Goal: Transaction & Acquisition: Book appointment/travel/reservation

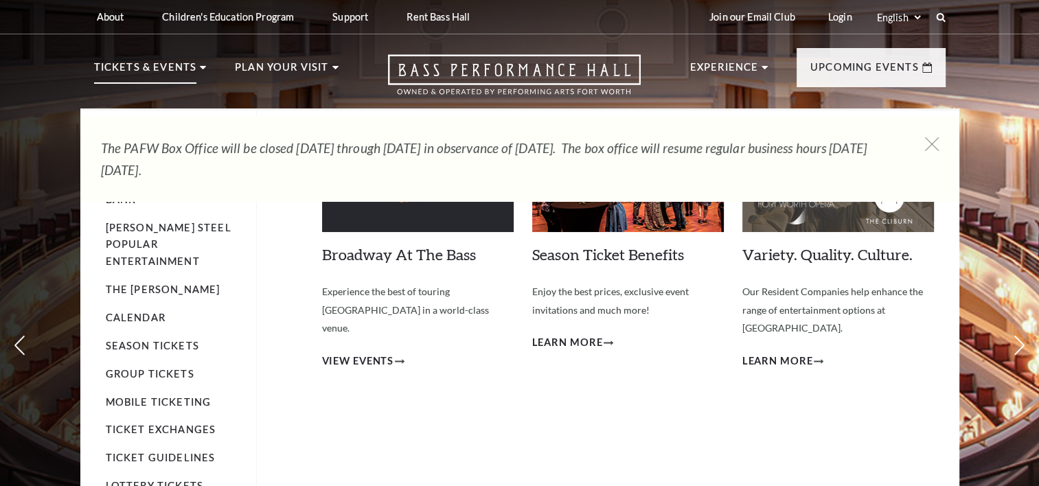
click at [181, 69] on p "Tickets & Events" at bounding box center [145, 71] width 103 height 25
click at [200, 66] on use at bounding box center [203, 67] width 6 height 3
click at [161, 67] on p "Tickets & Events" at bounding box center [145, 71] width 103 height 25
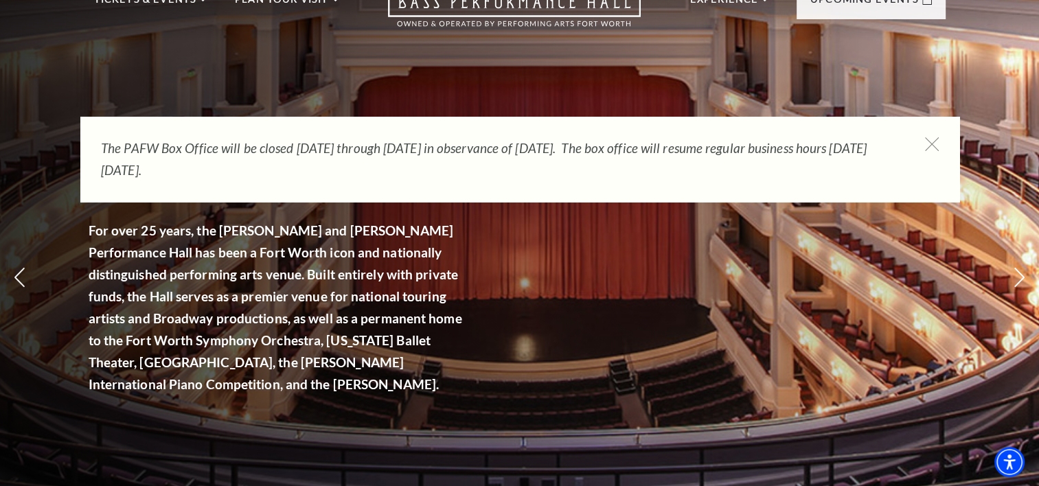
scroll to position [69, 0]
click at [929, 140] on icon at bounding box center [931, 144] width 17 height 17
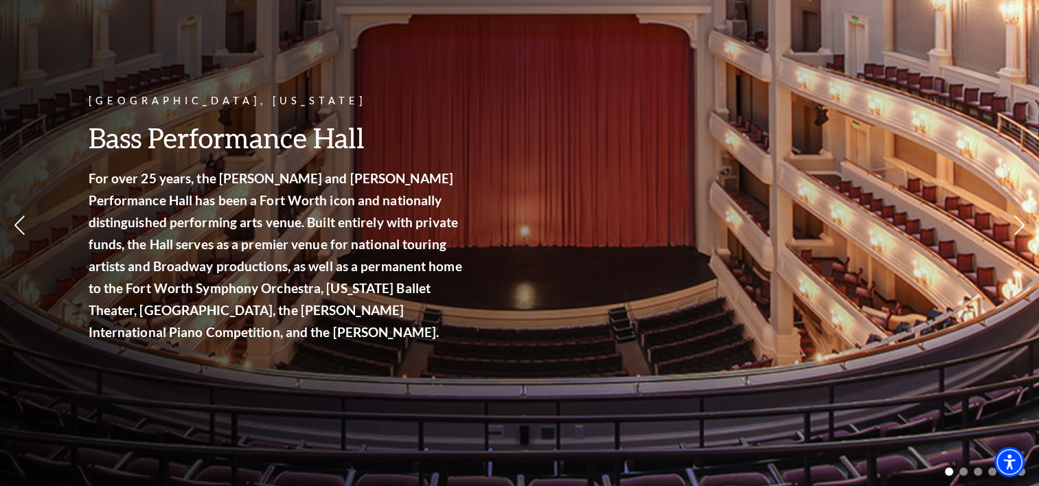
scroll to position [0, 0]
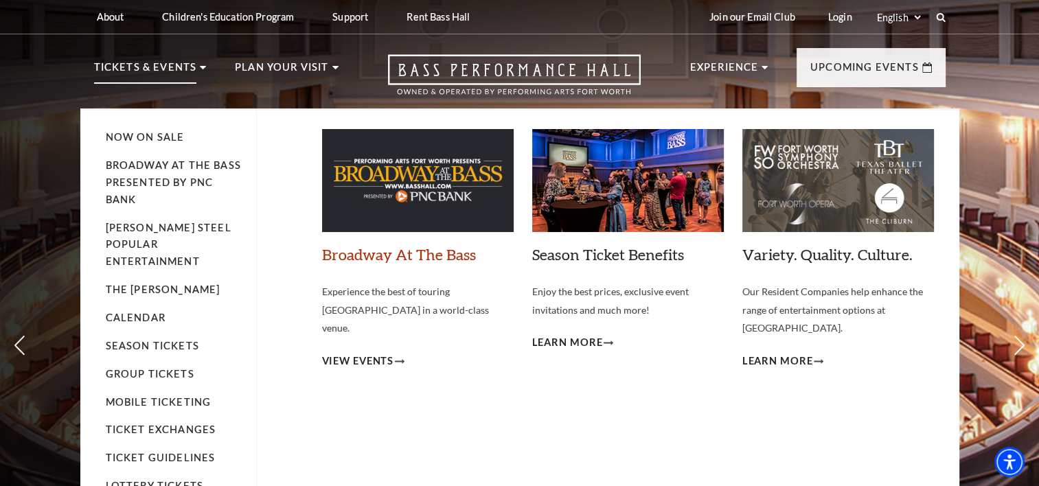
click at [437, 249] on link "Broadway At The Bass" at bounding box center [399, 254] width 154 height 19
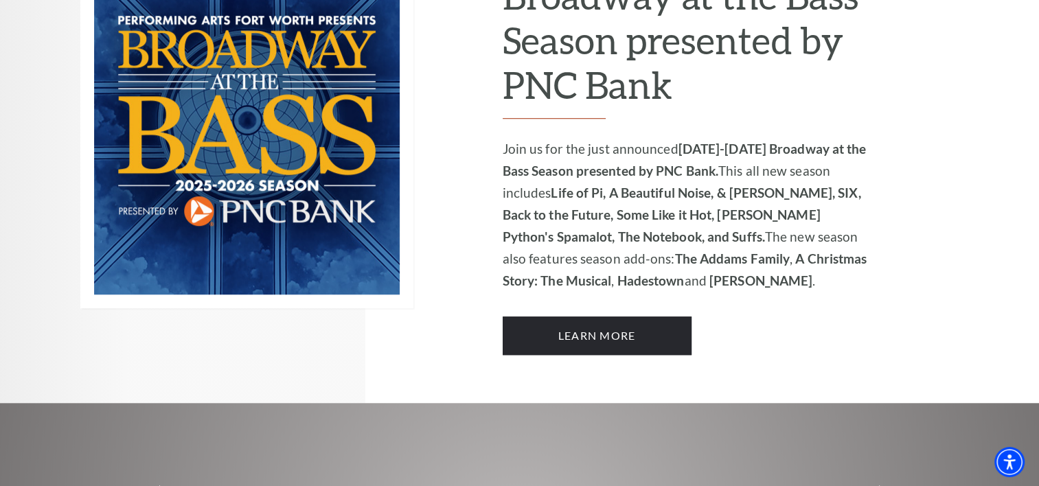
scroll to position [994, 0]
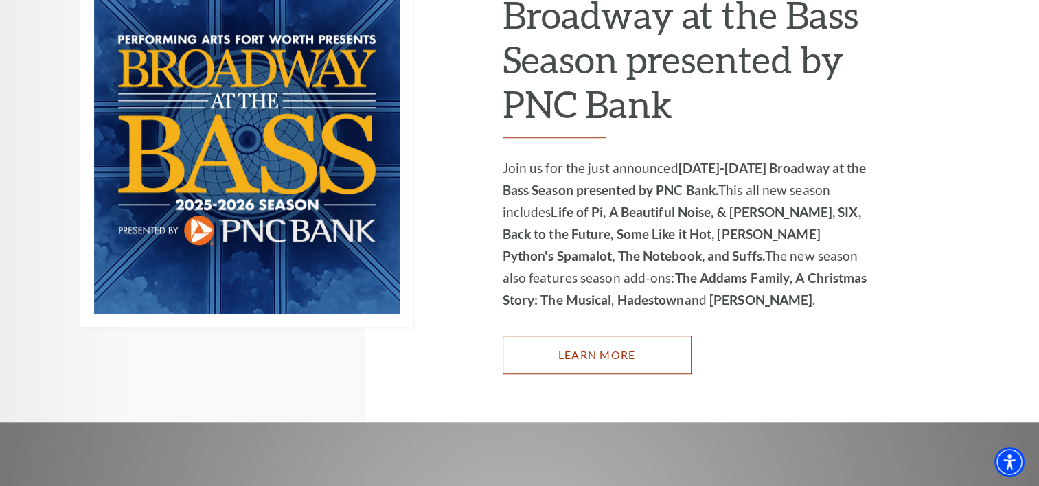
click at [599, 336] on link "Learn More" at bounding box center [596, 355] width 189 height 38
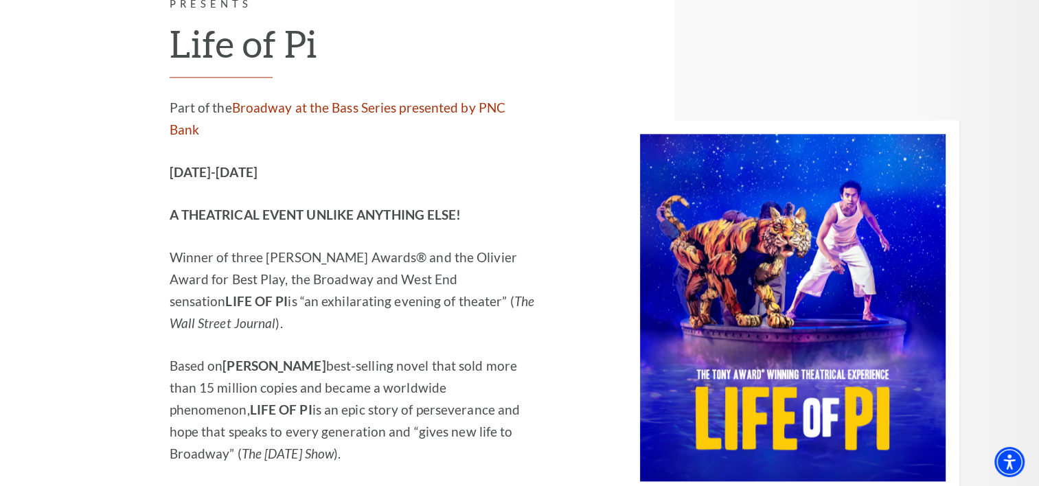
scroll to position [1812, 0]
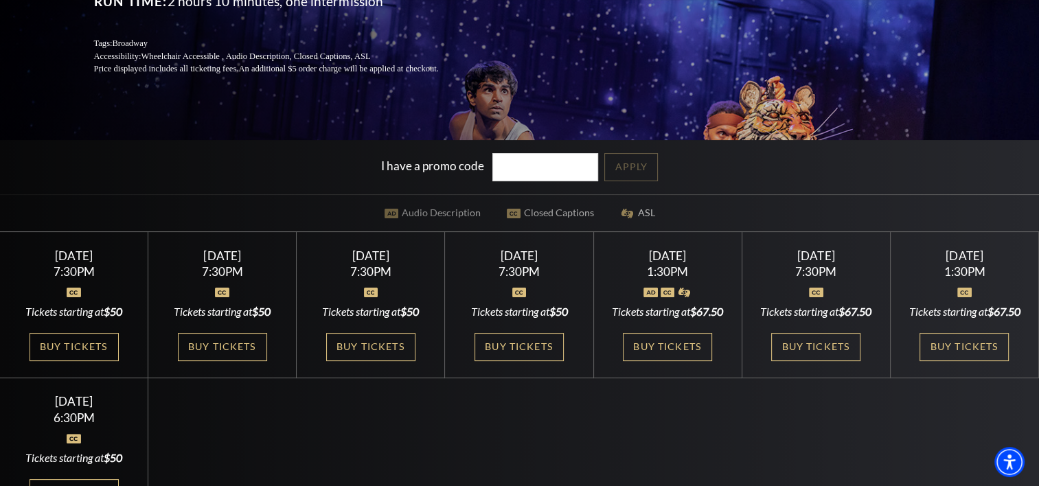
scroll to position [275, 0]
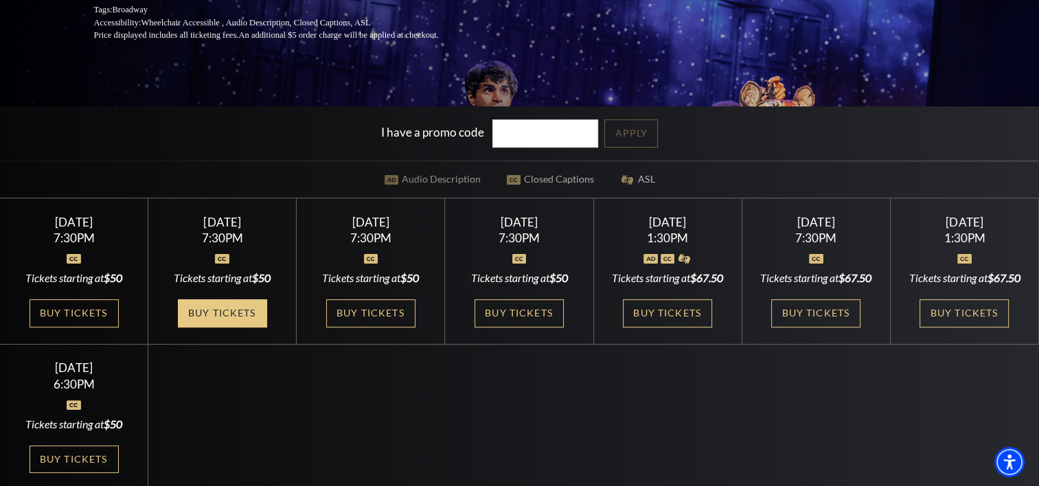
click at [232, 327] on link "Buy Tickets" at bounding box center [222, 313] width 89 height 28
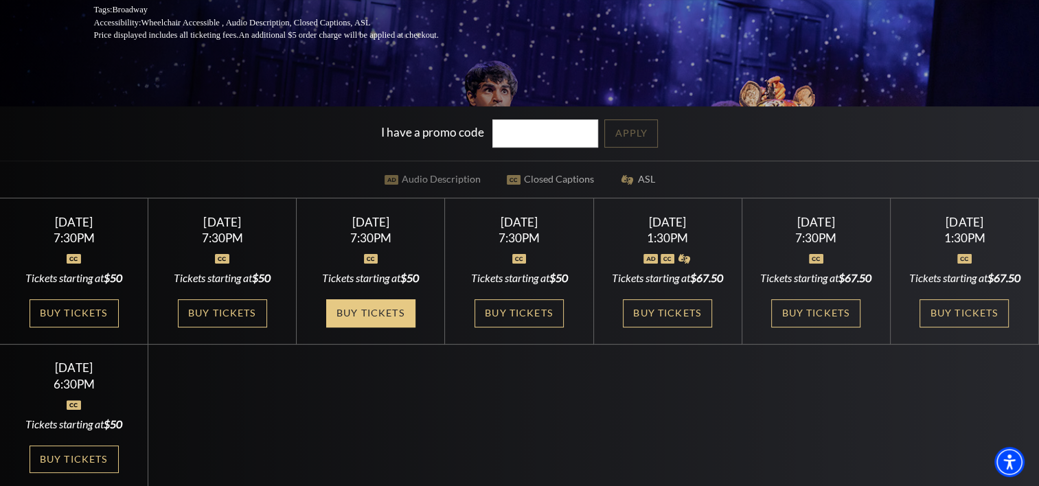
click at [378, 327] on link "Buy Tickets" at bounding box center [370, 313] width 89 height 28
click at [371, 323] on link "Buy Tickets" at bounding box center [370, 313] width 89 height 28
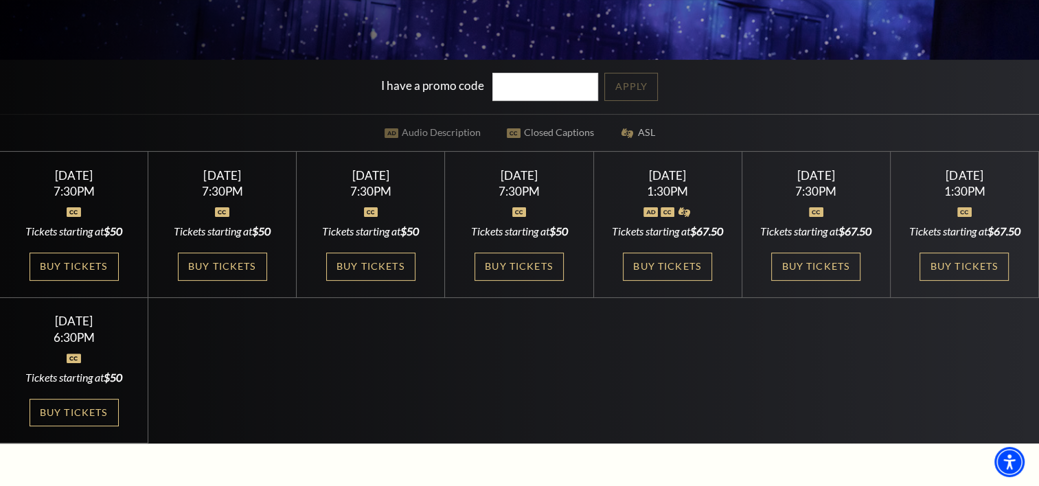
scroll to position [343, 0]
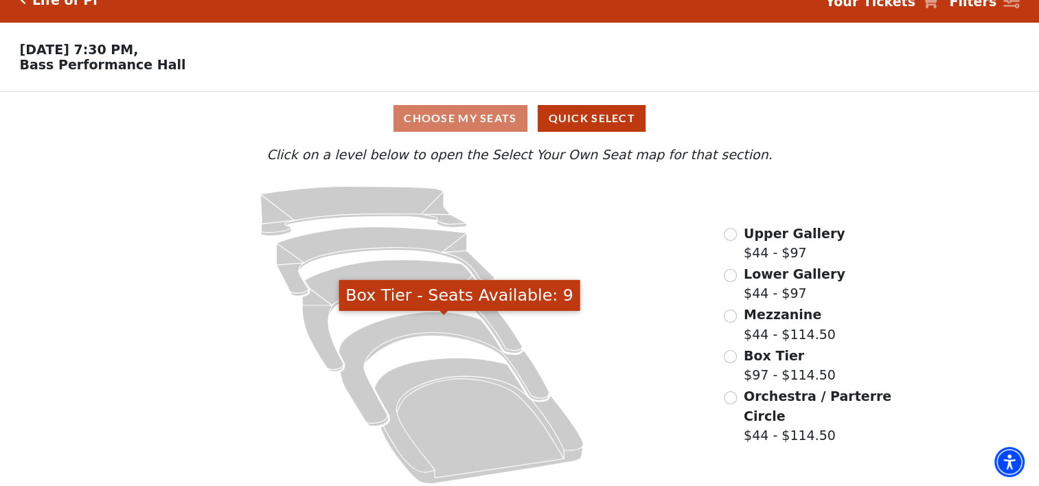
scroll to position [33, 0]
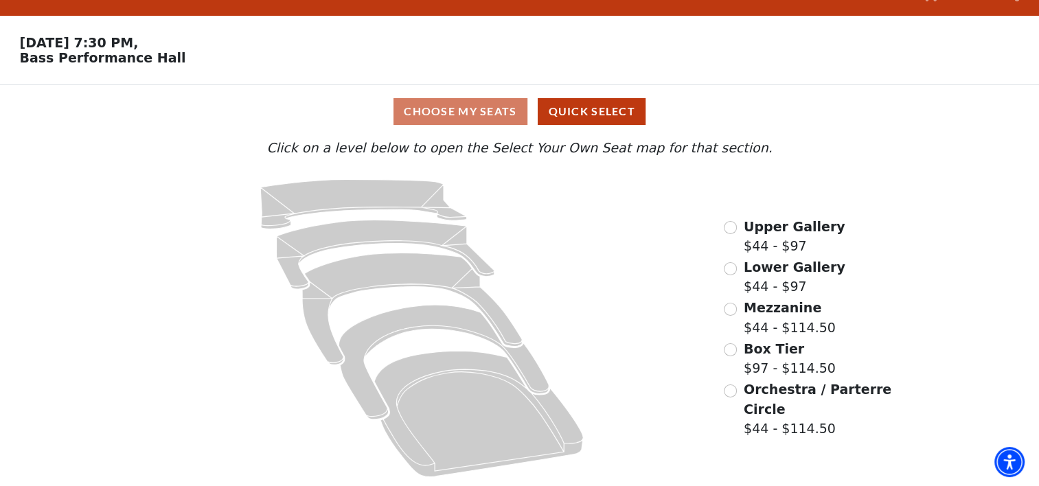
click at [493, 104] on div "Choose My Seats Quick Select" at bounding box center [519, 111] width 779 height 27
click at [732, 353] on input "Box Tier$97 - $114.50\a" at bounding box center [729, 349] width 13 height 13
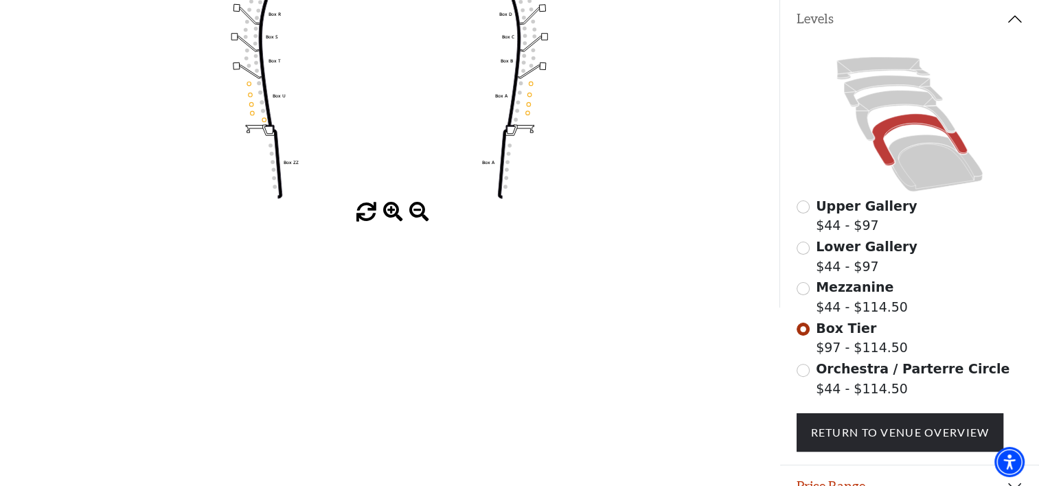
scroll to position [338, 0]
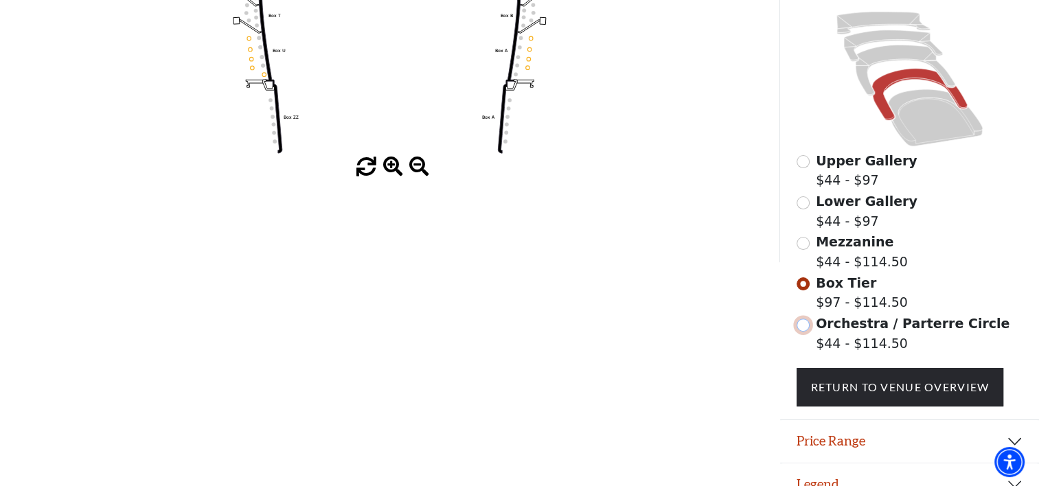
click at [802, 331] on input "Orchestra / Parterre Circle$44 - $114.50\a" at bounding box center [802, 324] width 13 height 13
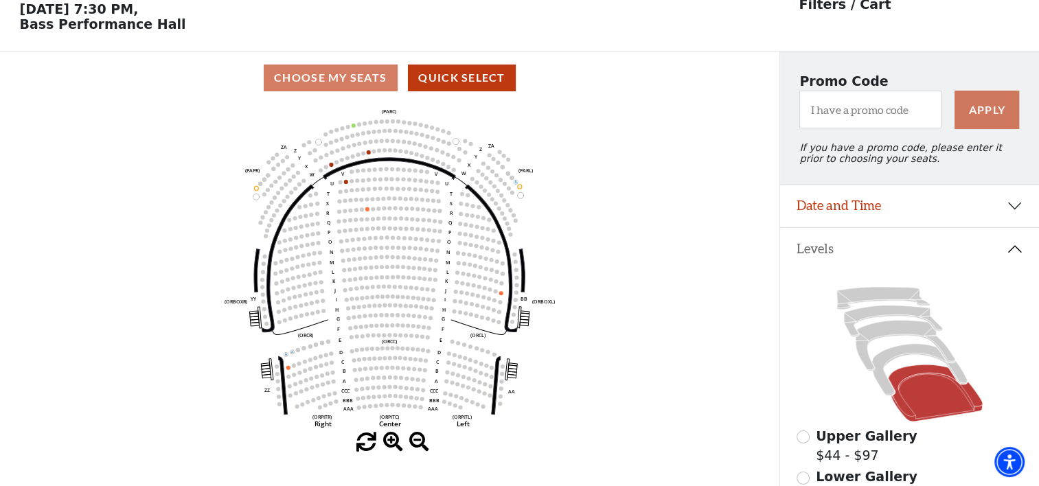
scroll to position [63, 0]
click at [878, 371] on icon at bounding box center [919, 369] width 95 height 52
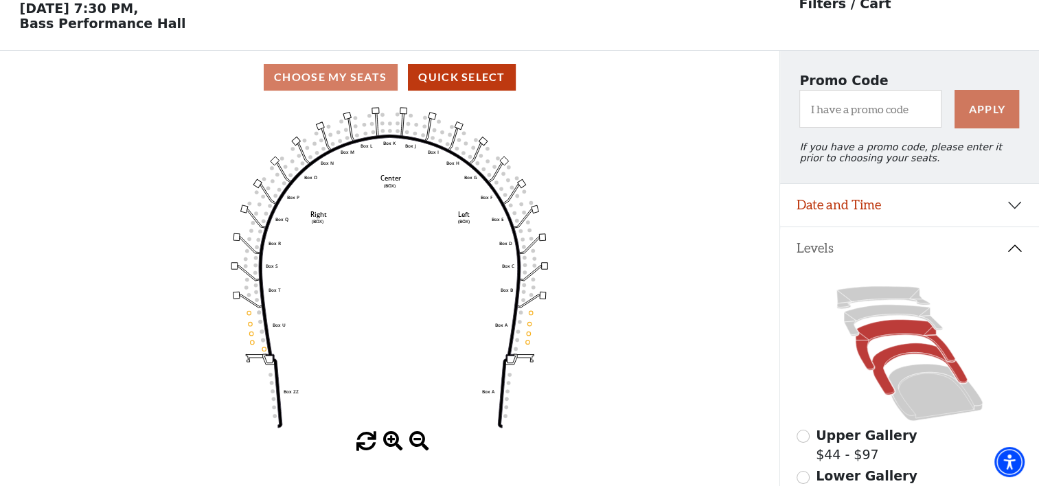
click at [867, 338] on icon at bounding box center [905, 345] width 100 height 51
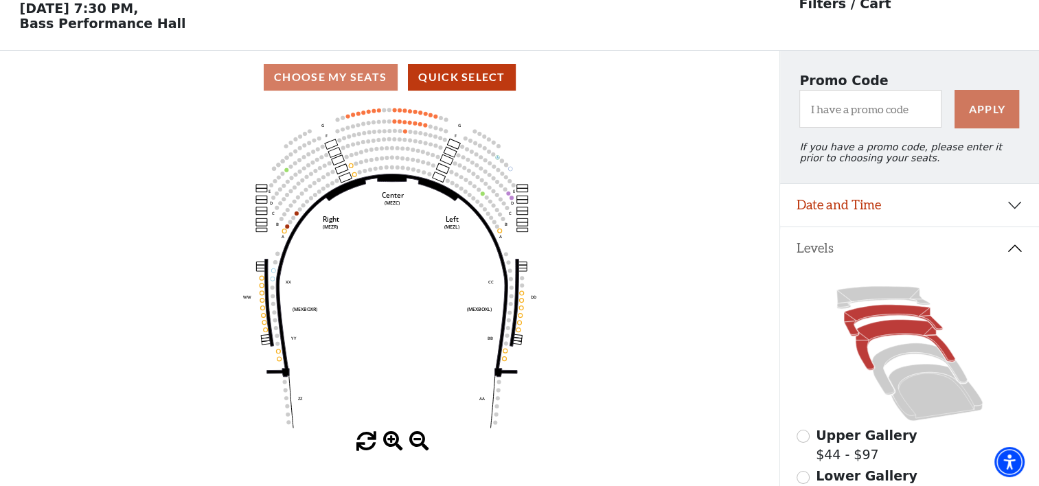
click at [885, 318] on icon at bounding box center [893, 321] width 99 height 32
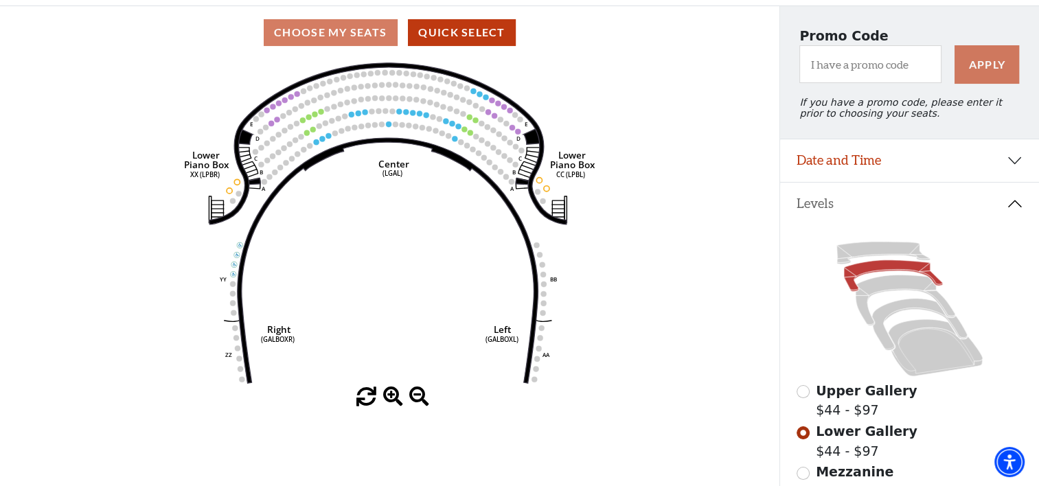
scroll to position [132, 0]
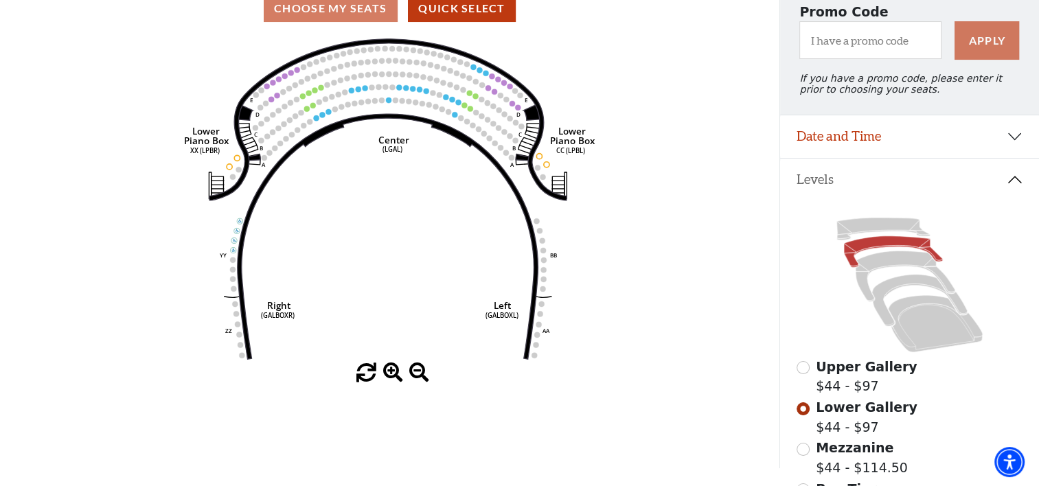
click at [891, 299] on icon at bounding box center [909, 284] width 227 height 143
click at [890, 294] on icon at bounding box center [919, 301] width 95 height 52
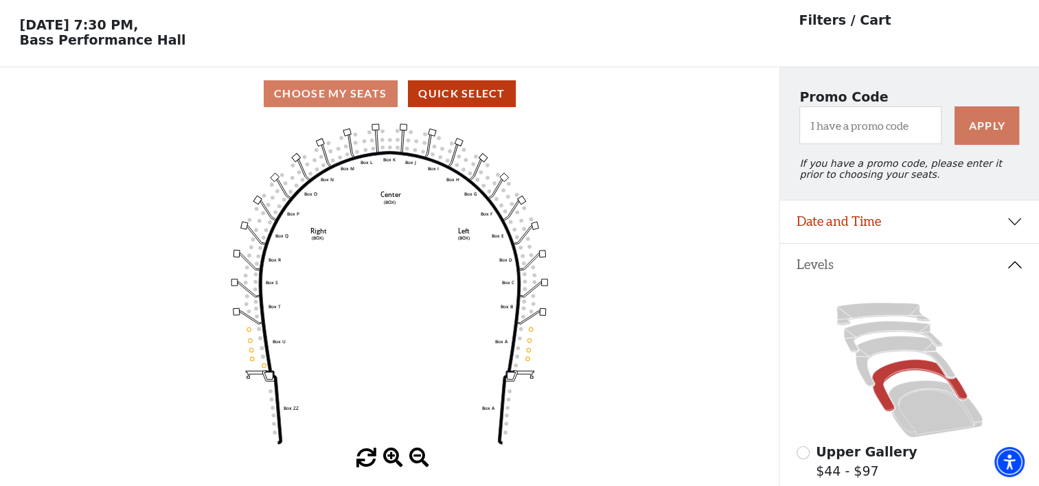
scroll to position [63, 0]
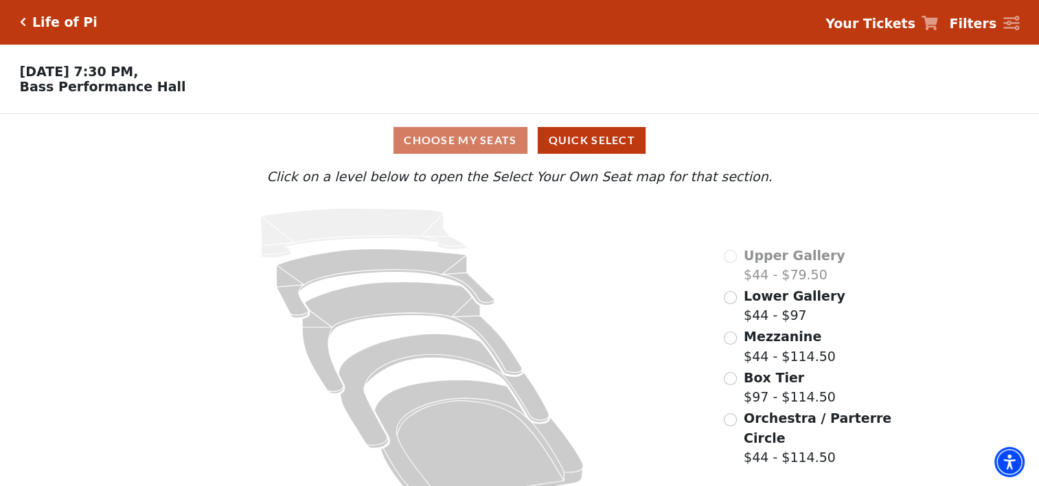
scroll to position [33, 0]
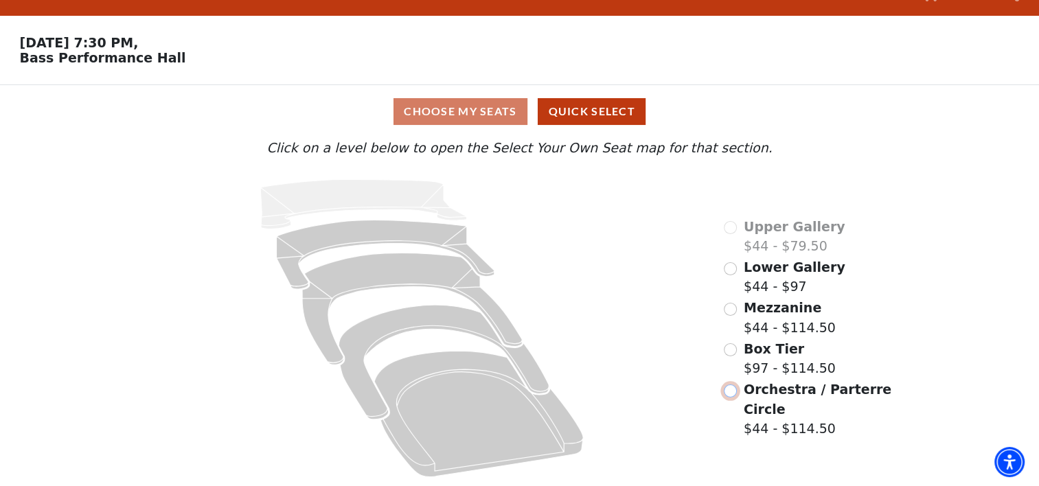
click at [732, 391] on input "Orchestra / Parterre Circle$44 - $114.50\a" at bounding box center [729, 390] width 13 height 13
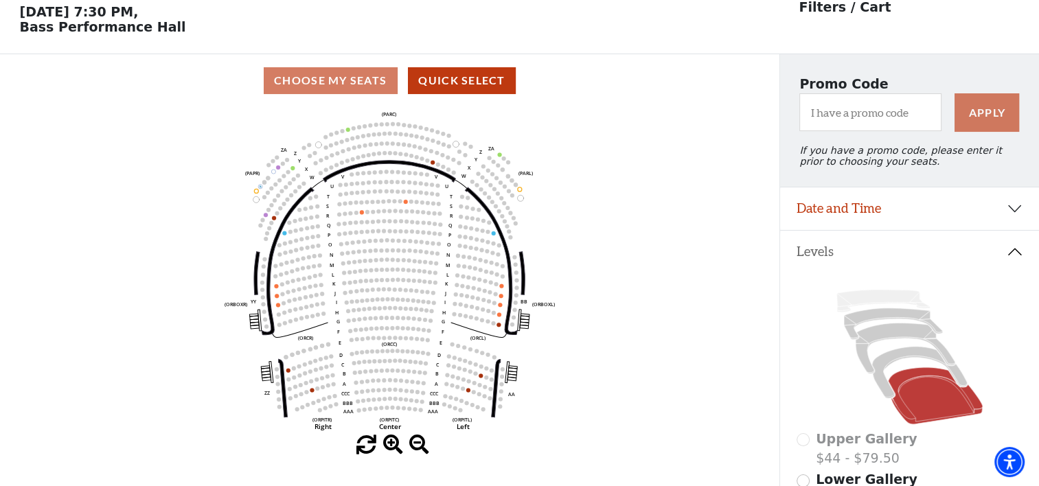
scroll to position [63, 0]
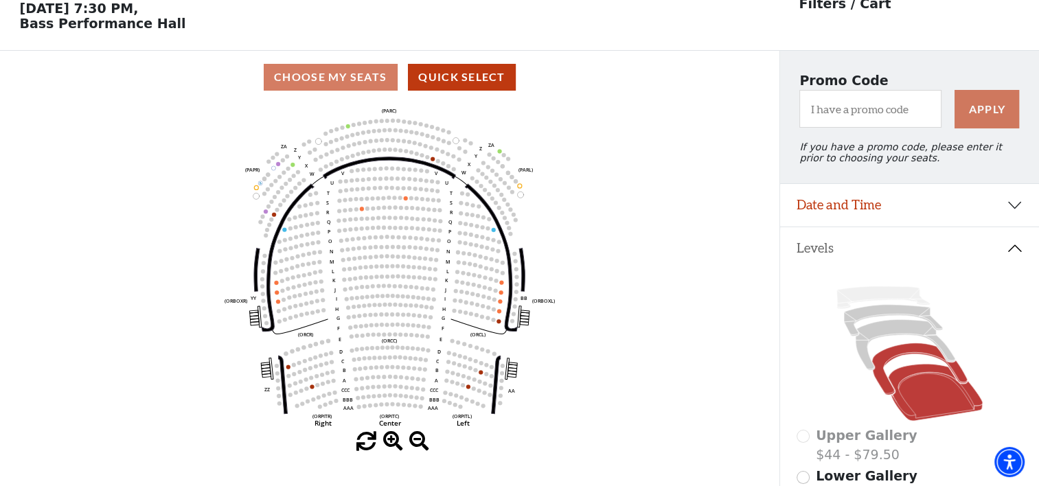
click at [886, 360] on icon at bounding box center [919, 369] width 95 height 52
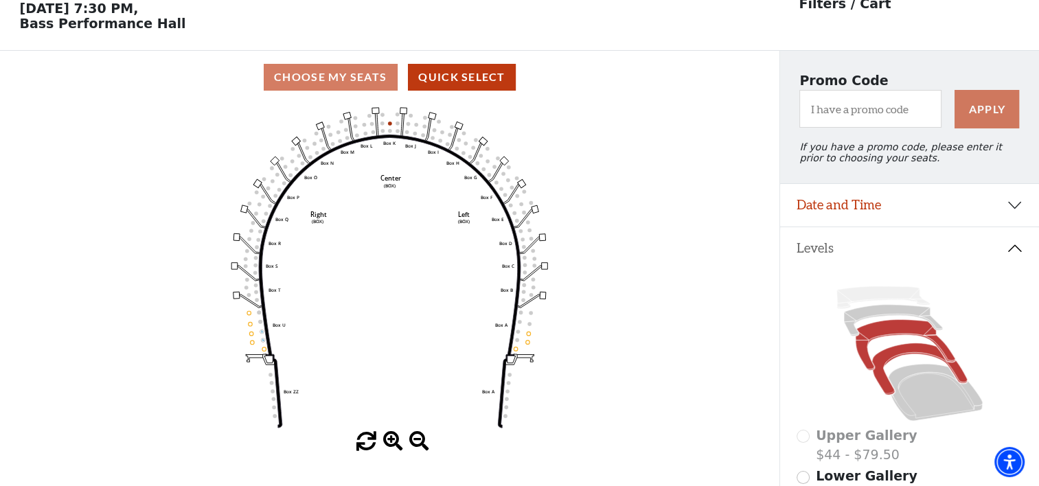
click at [893, 331] on icon at bounding box center [905, 345] width 100 height 51
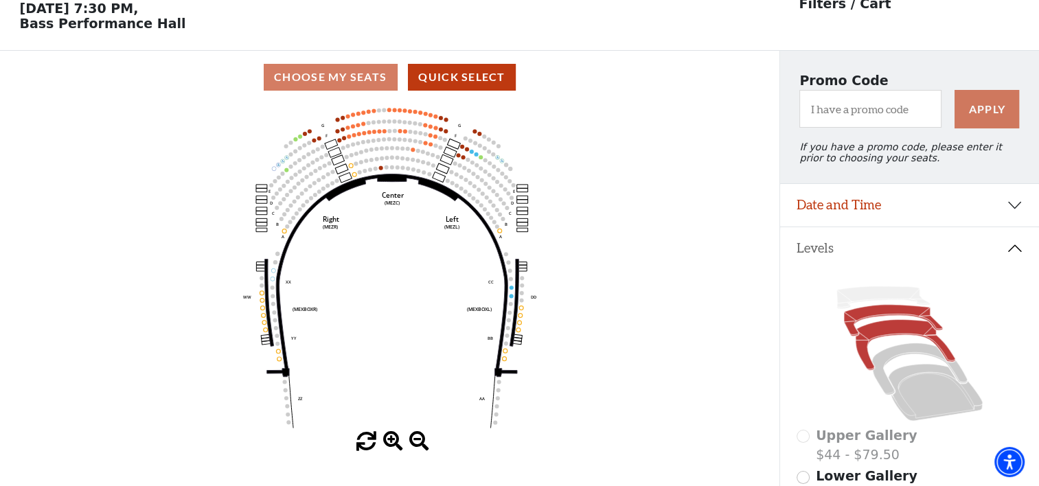
click at [905, 318] on icon at bounding box center [893, 321] width 99 height 32
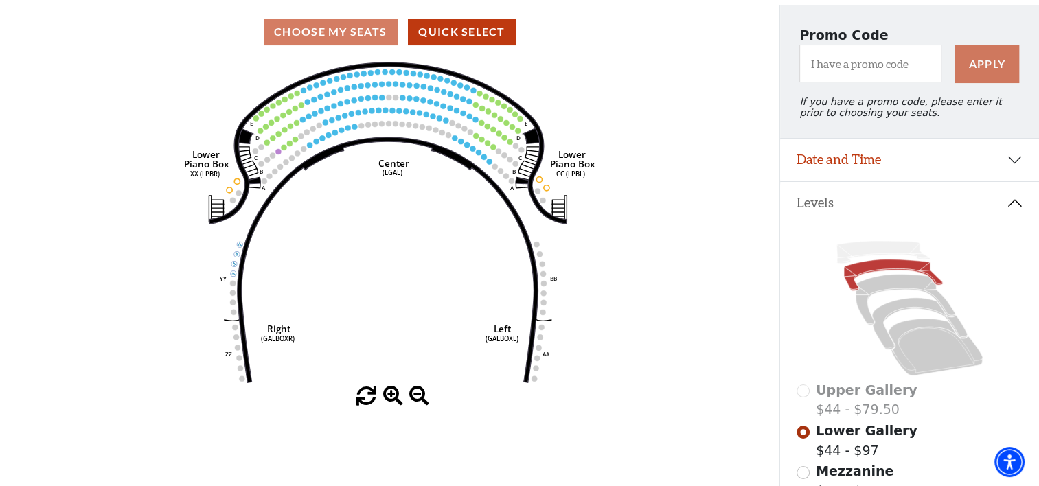
scroll to position [132, 0]
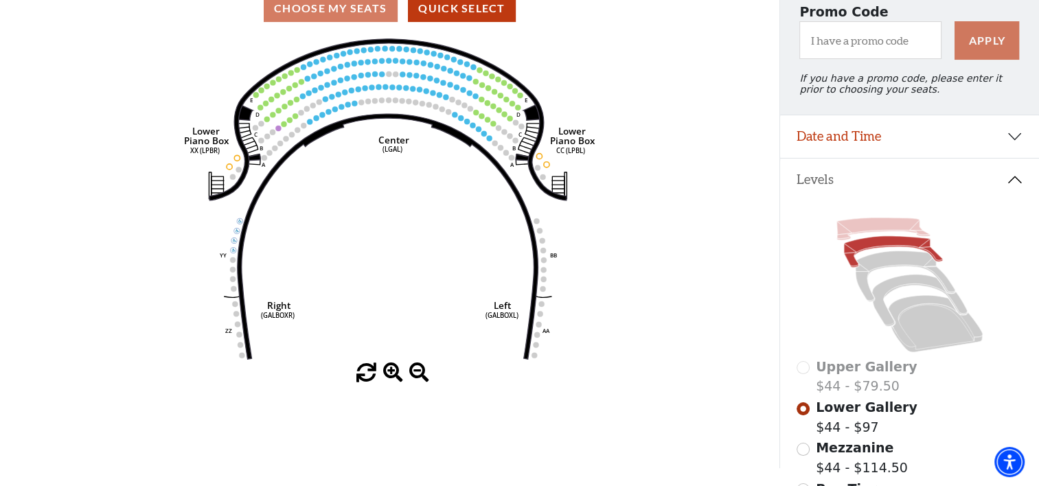
click at [866, 233] on icon at bounding box center [882, 229] width 93 height 23
click at [858, 233] on icon at bounding box center [882, 229] width 93 height 23
click at [859, 230] on icon at bounding box center [882, 229] width 93 height 23
click at [892, 233] on icon at bounding box center [882, 229] width 93 height 23
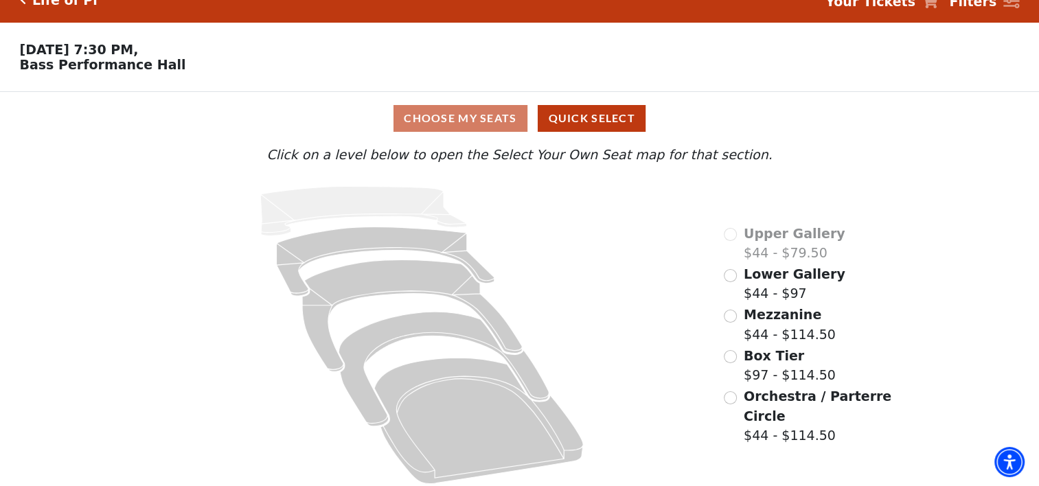
scroll to position [33, 0]
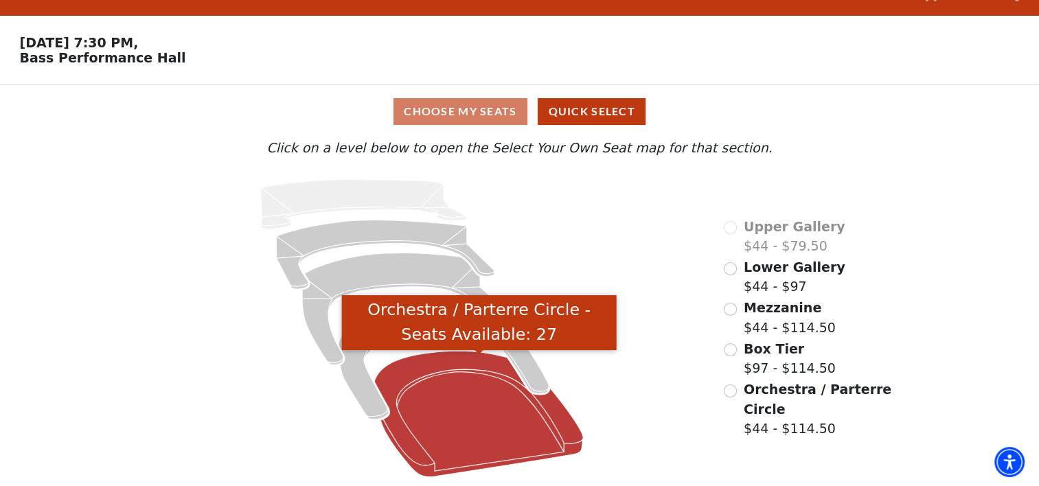
click at [467, 373] on icon "Orchestra / Parterre Circle - Seats Available: 27" at bounding box center [478, 414] width 209 height 126
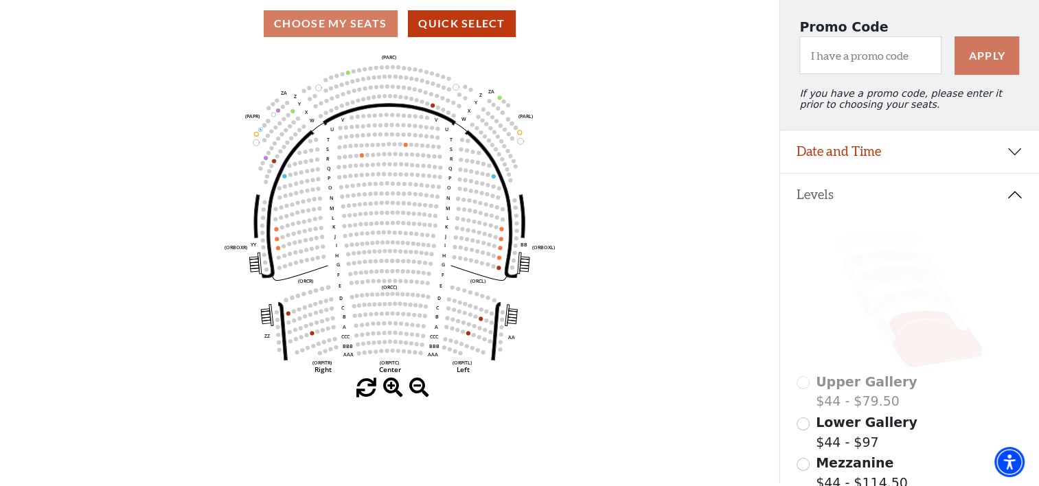
scroll to position [132, 0]
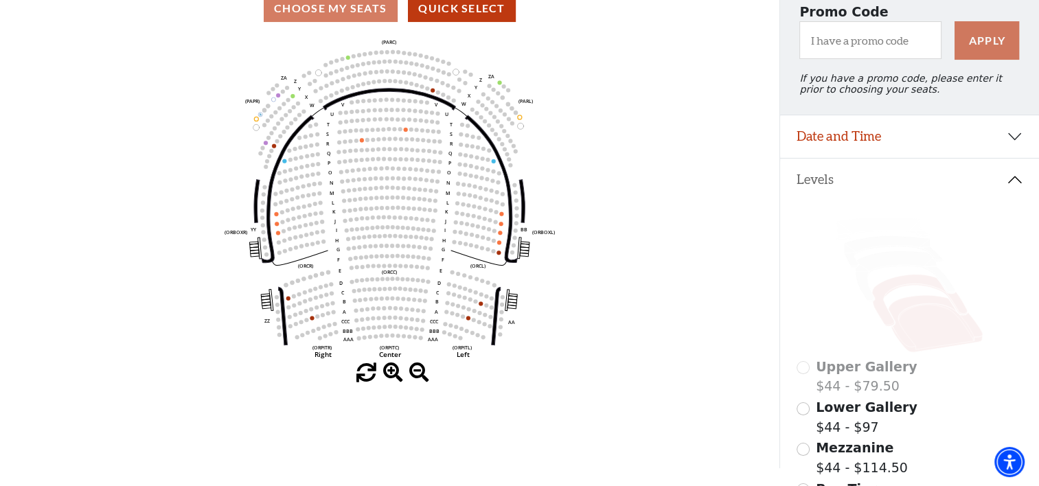
click at [894, 294] on icon at bounding box center [919, 301] width 95 height 52
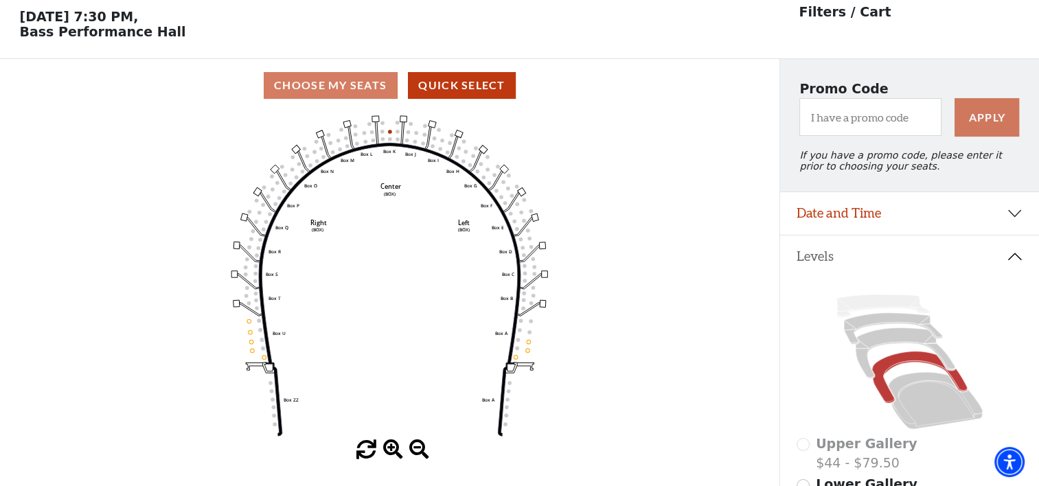
scroll to position [63, 0]
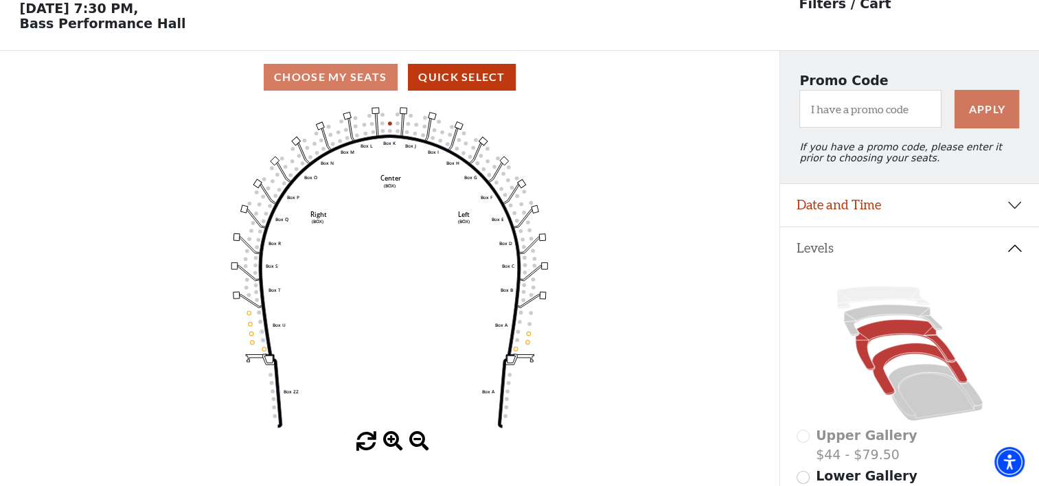
click at [883, 341] on icon at bounding box center [905, 345] width 100 height 51
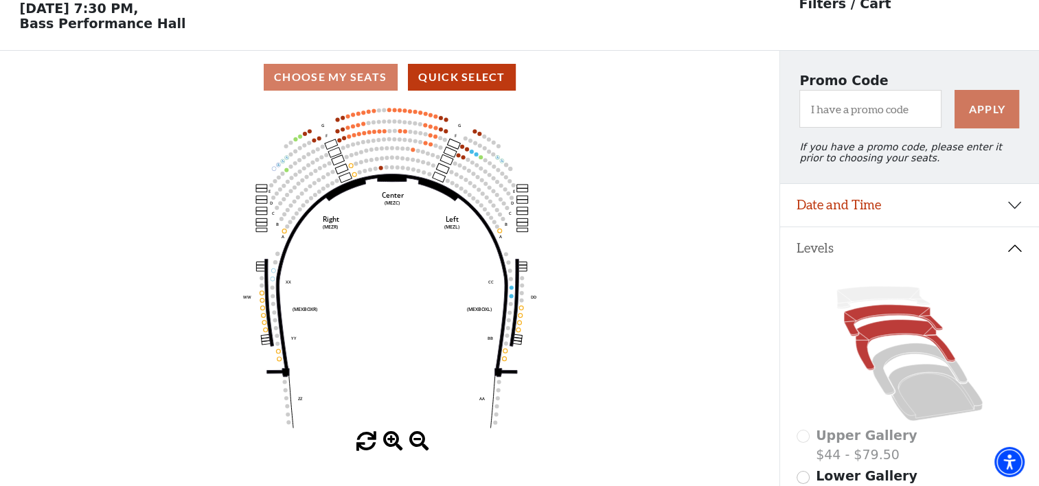
click at [888, 318] on icon at bounding box center [893, 321] width 99 height 32
